Goal: Task Accomplishment & Management: Use online tool/utility

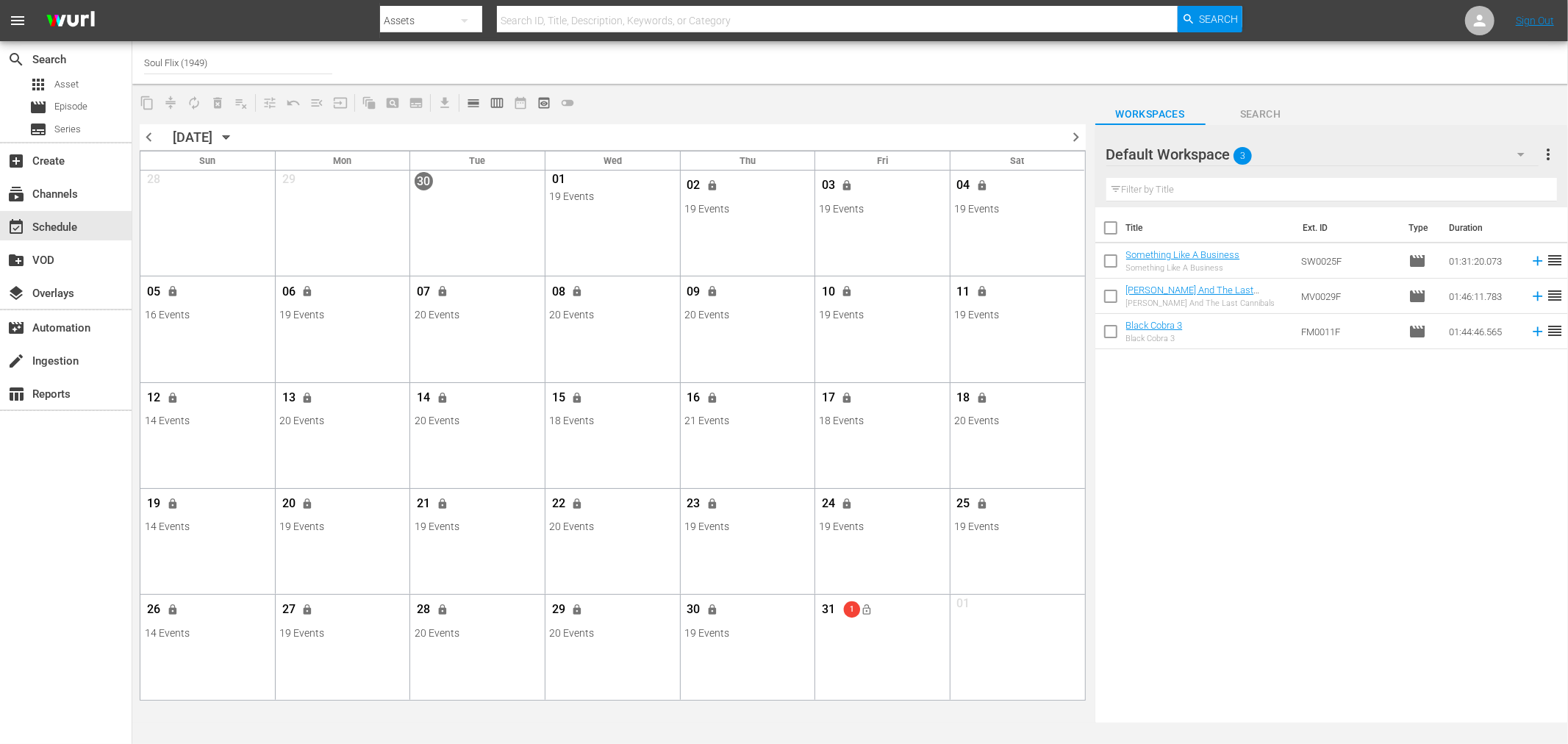
drag, startPoint x: 1296, startPoint y: 78, endPoint x: 597, endPoint y: 44, distance: 699.8
click at [1296, 79] on div at bounding box center [1235, 62] width 642 height 35
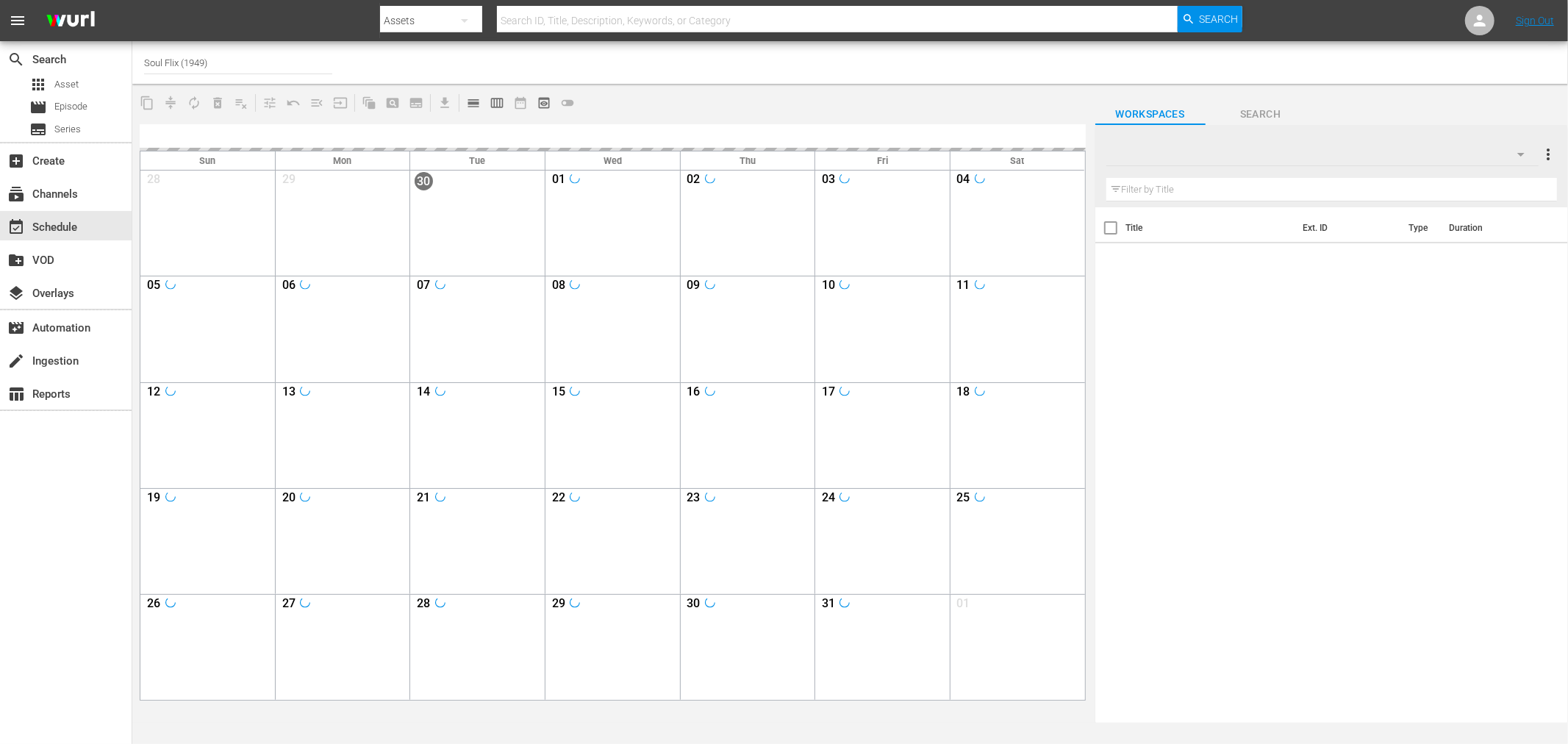
type input "Soul Flix (1949)"
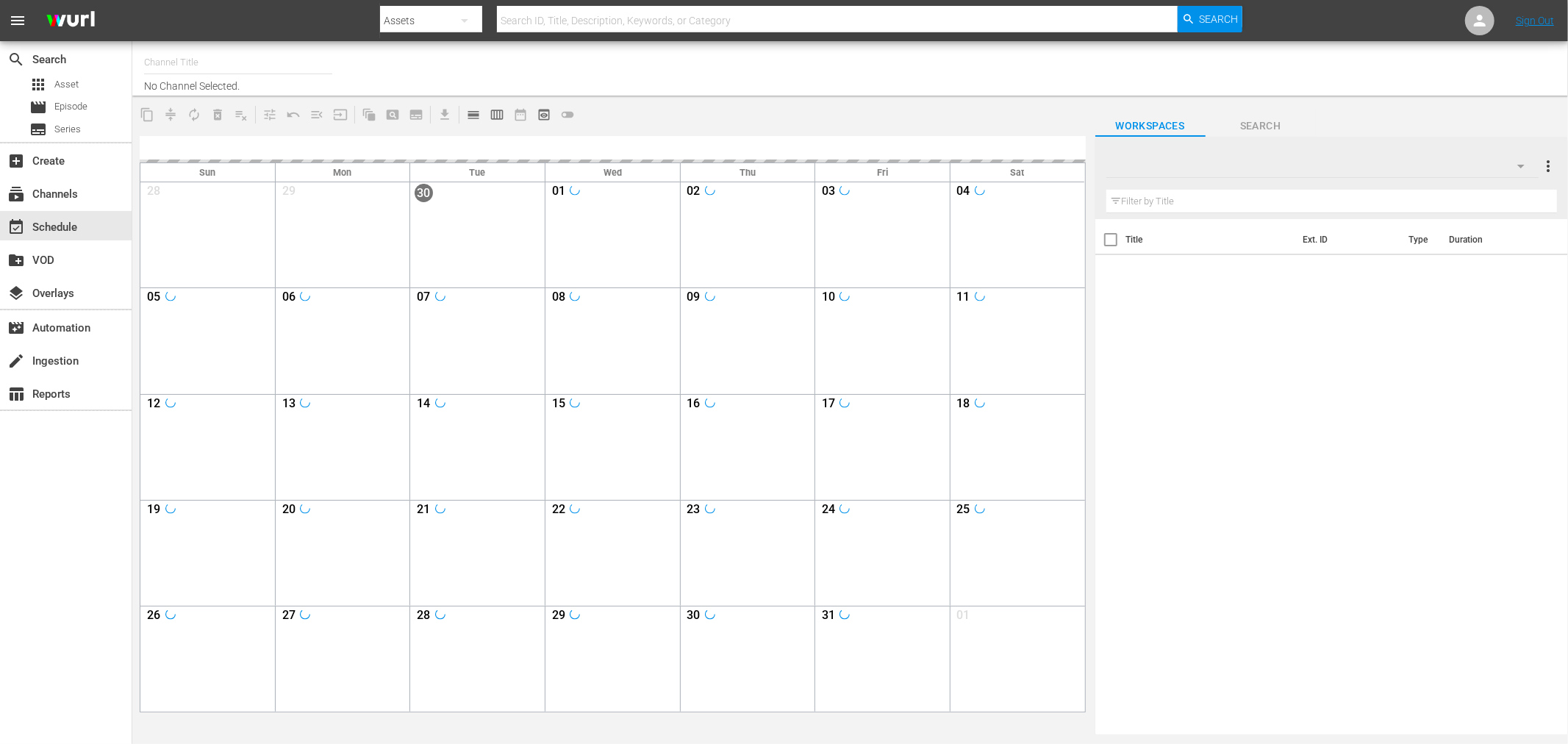
type input "Soul Flix (1949)"
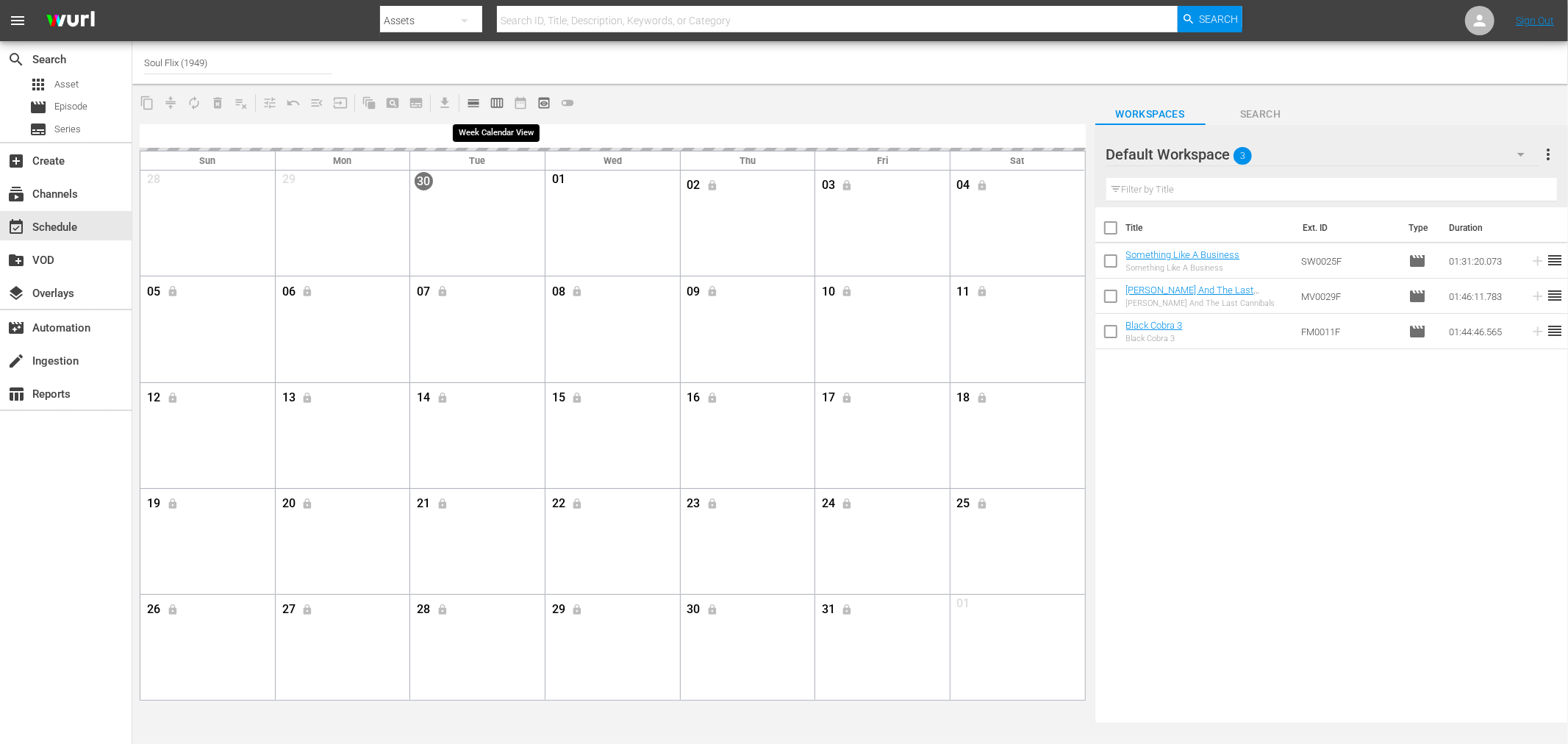
click at [501, 112] on button "calendar_view_week_outlined" at bounding box center [497, 102] width 23 height 23
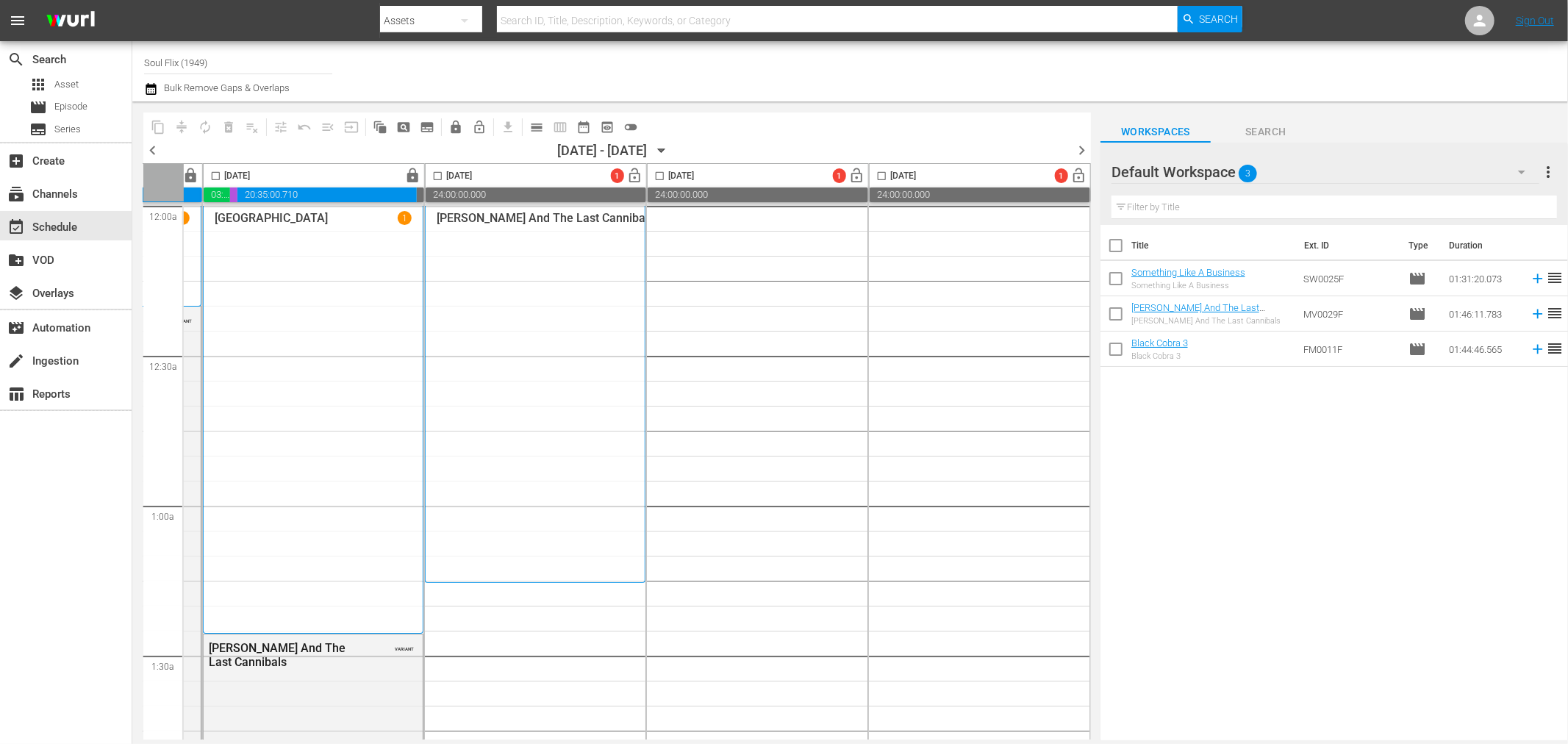
scroll to position [0, 654]
drag, startPoint x: 1090, startPoint y: 202, endPoint x: 954, endPoint y: 467, distance: 297.9
click at [956, 465] on div "Tuesday, October 28th lock 03:08:11.280 00:13:10.204 20:54:41.427 00:00:00.000 …" at bounding box center [617, 451] width 948 height 576
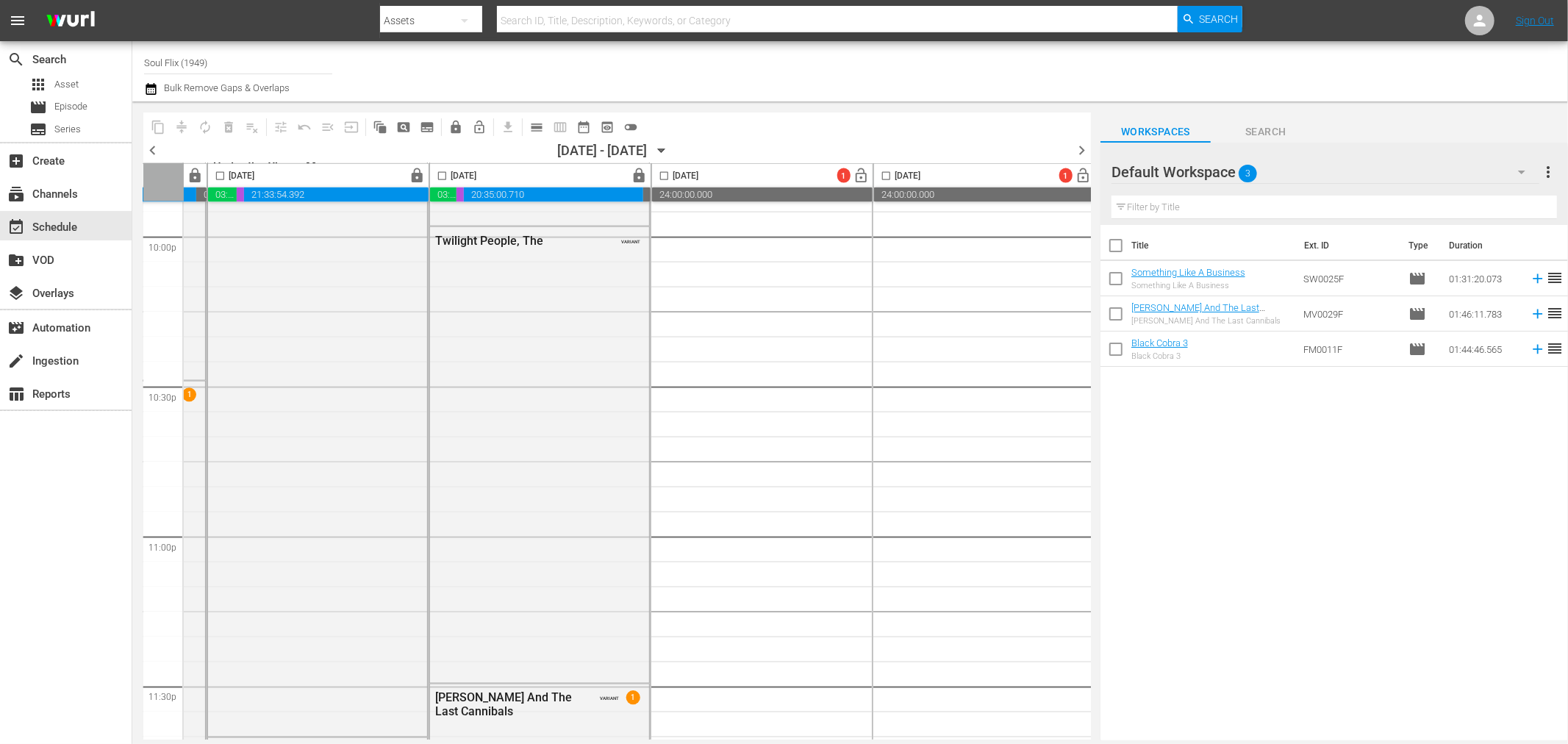
scroll to position [6667, 421]
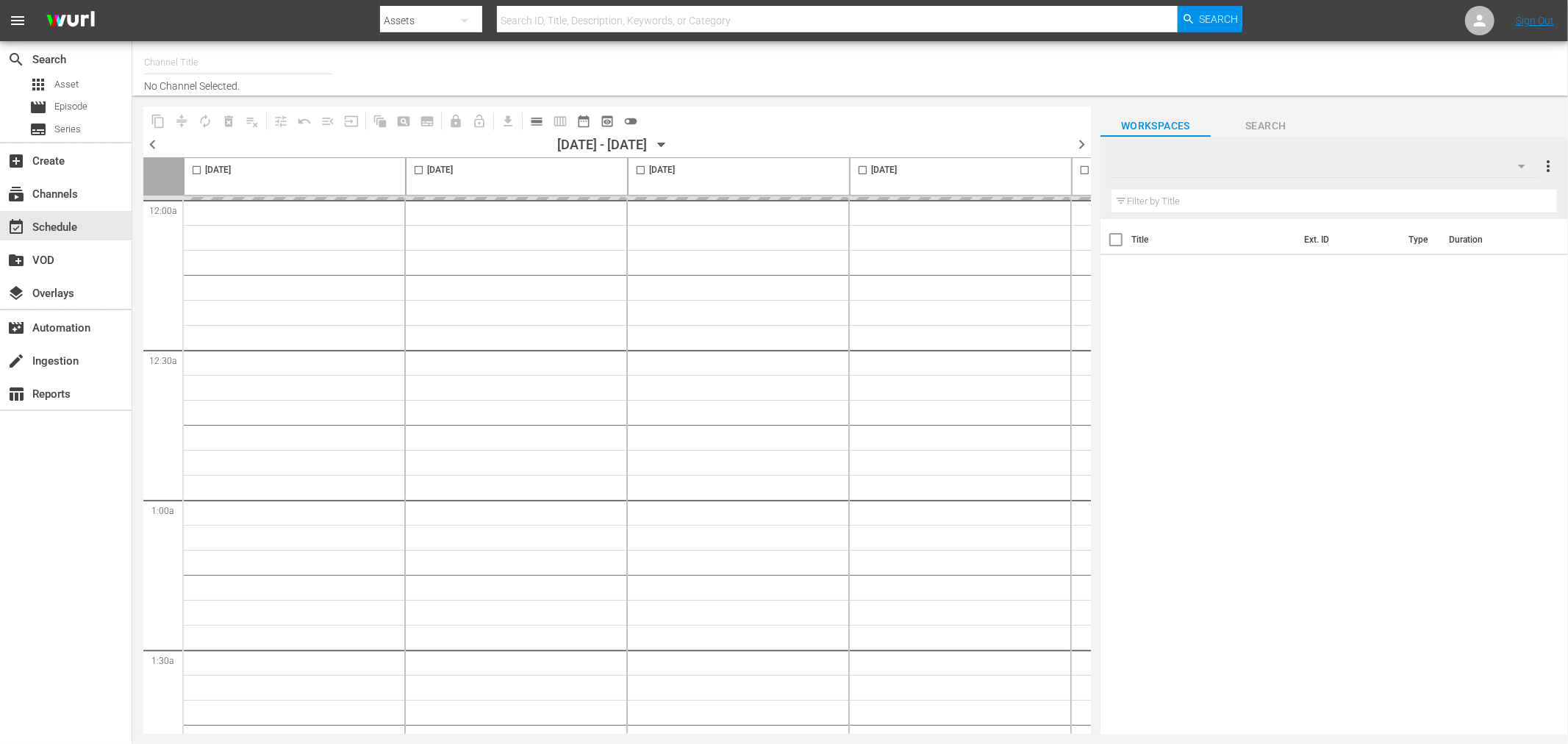
type input "Soul Flix (1949)"
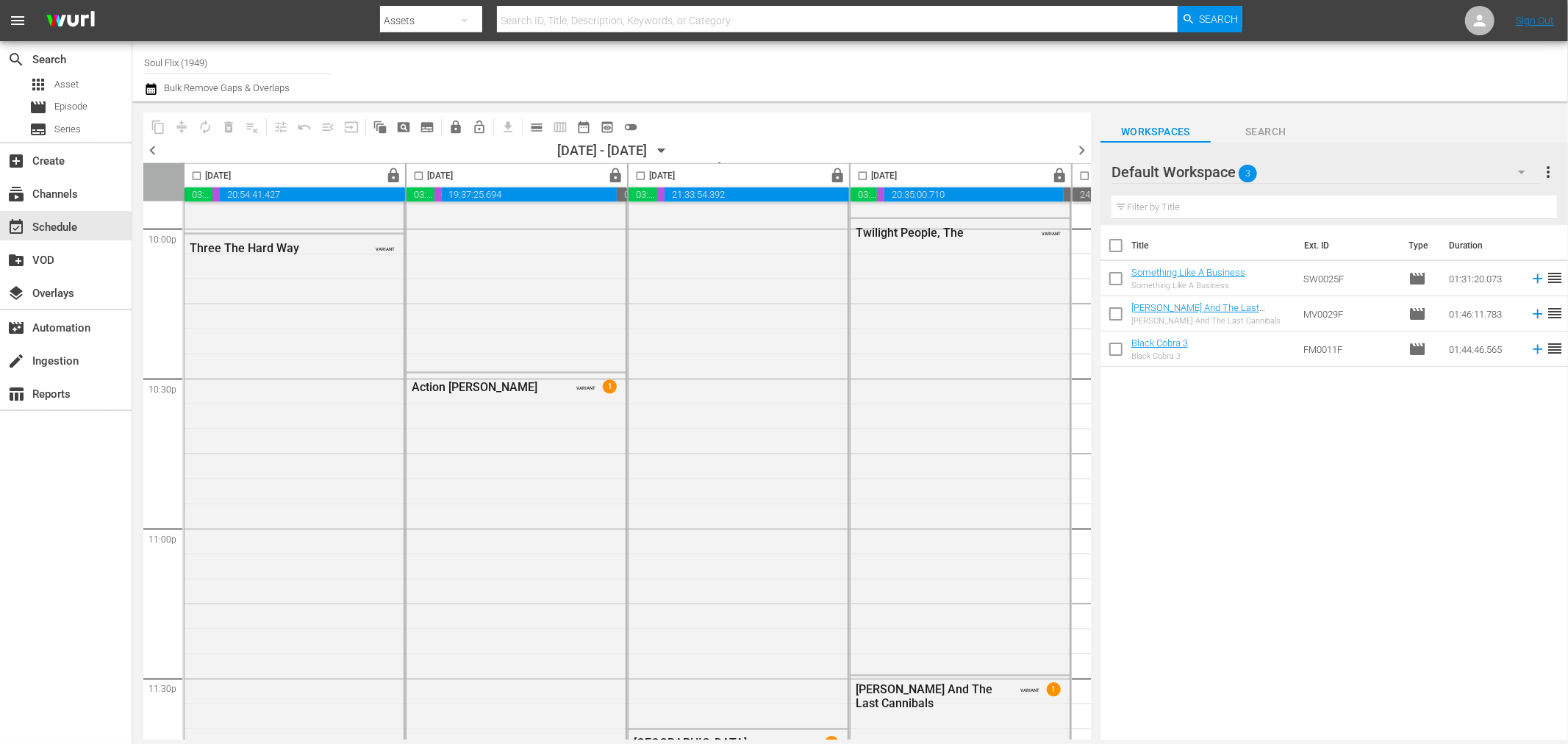
scroll to position [6667, 0]
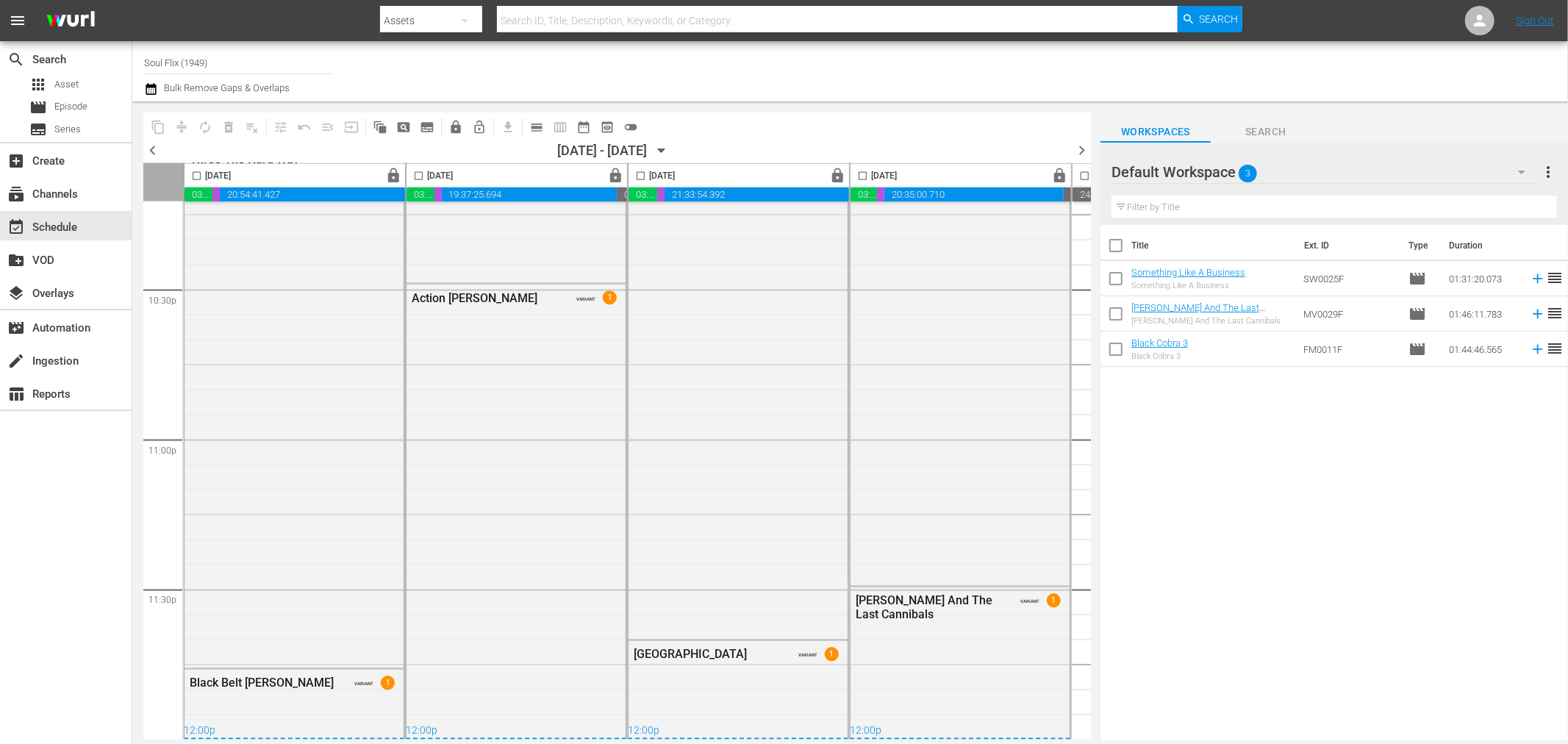
drag, startPoint x: 686, startPoint y: 739, endPoint x: 732, endPoint y: 732, distance: 46.5
click at [732, 732] on div "content_copy compress autorenew_outlined delete_forever_outlined playlist_remov…" at bounding box center [606, 420] width 948 height 638
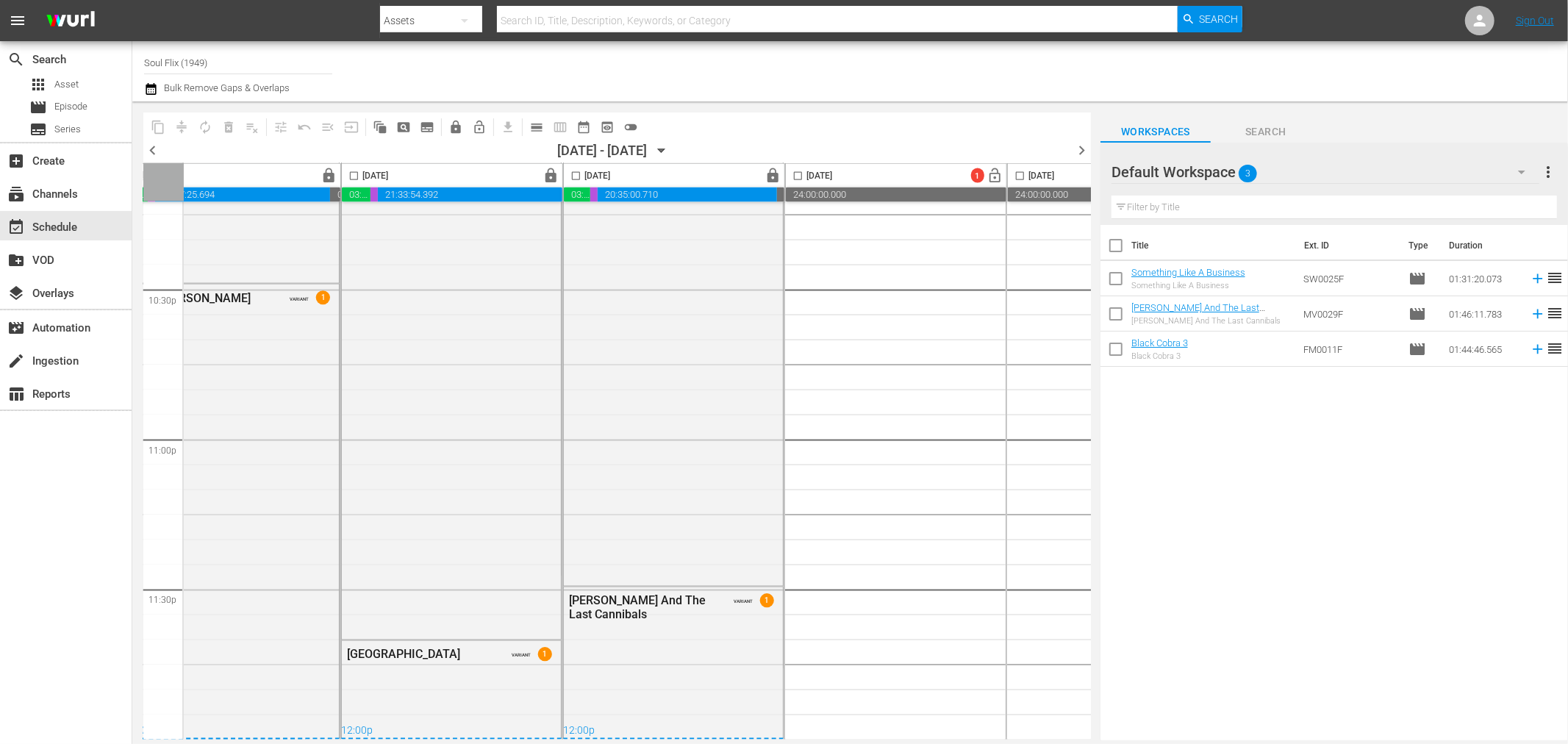
scroll to position [6667, 304]
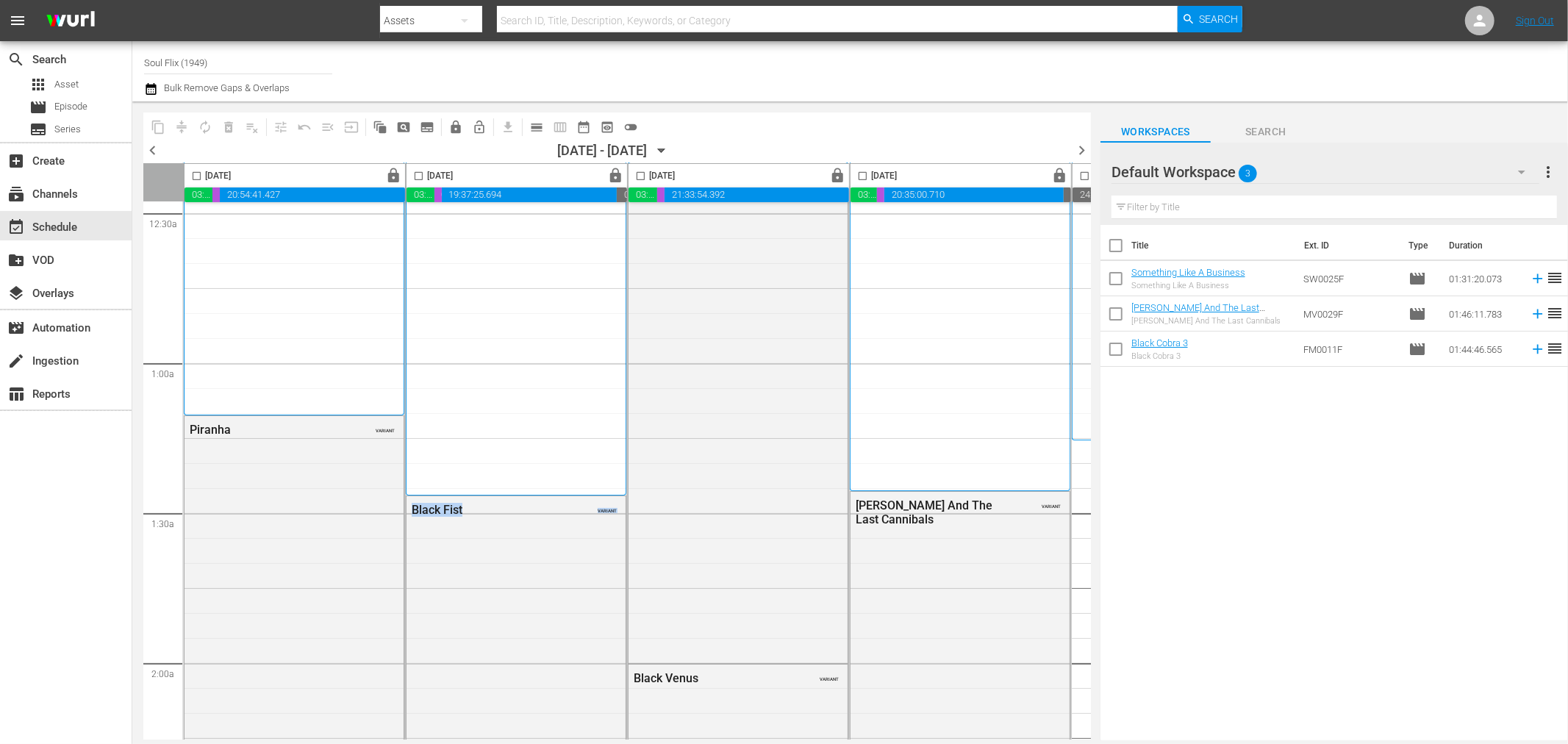
drag, startPoint x: 614, startPoint y: 739, endPoint x: 641, endPoint y: 741, distance: 27.1
click at [641, 741] on body "menu Search By Assets Search ID, Title, Description, Keywords, or Category Sear…" at bounding box center [784, 372] width 1568 height 744
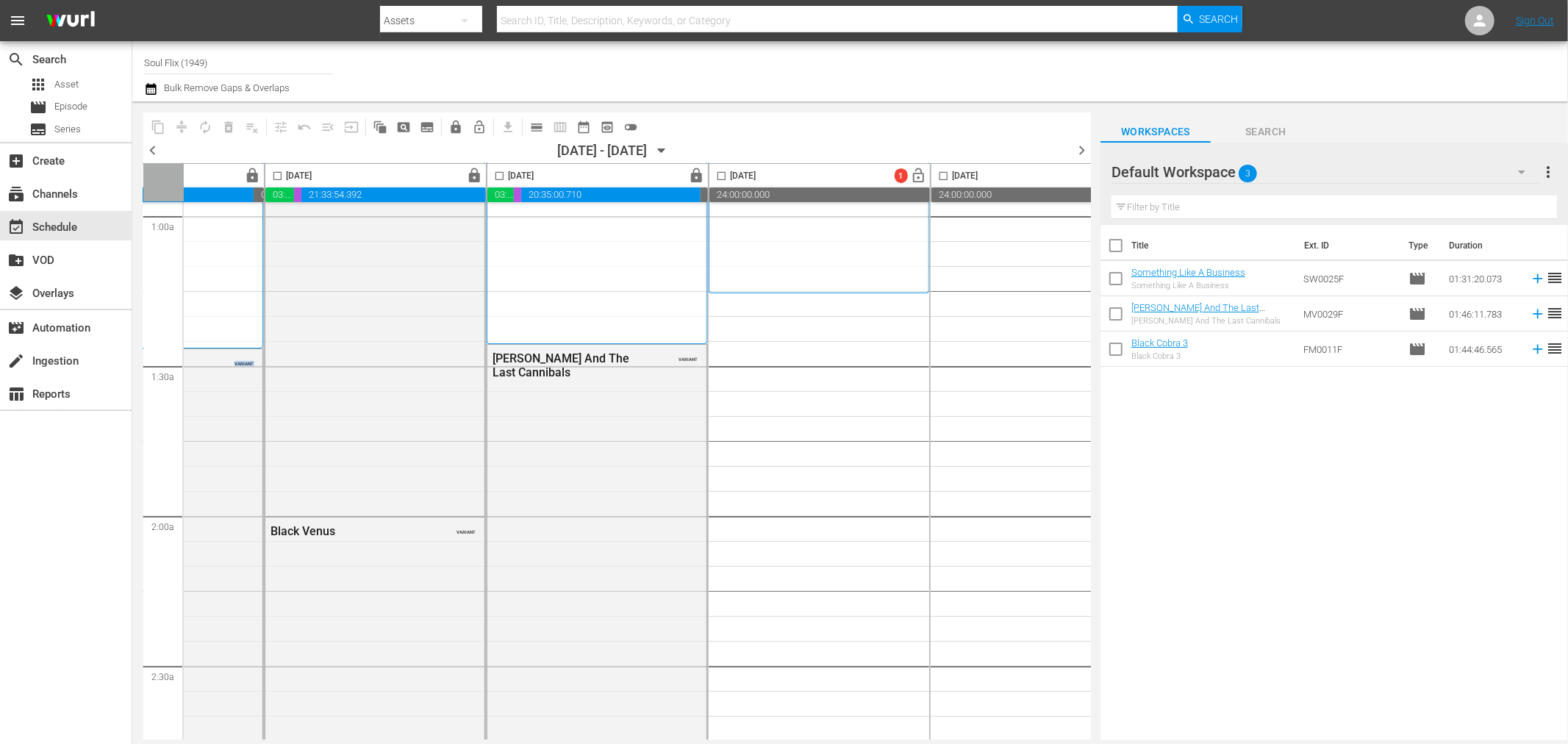
scroll to position [0, 363]
